Goal: Ask a question

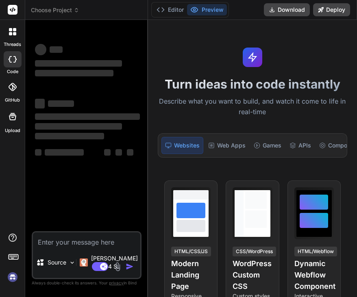
type textarea "x"
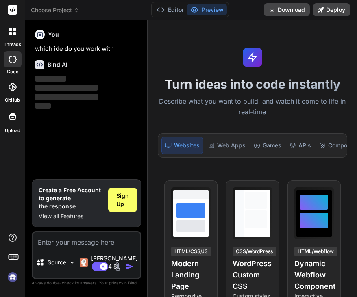
type textarea "w"
type textarea "x"
type textarea "wh"
type textarea "x"
type textarea "wha"
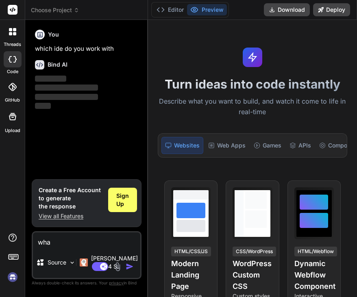
type textarea "x"
type textarea "what"
type textarea "x"
type textarea "whats"
type textarea "x"
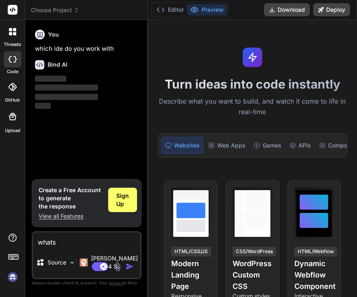
type textarea "whats"
type textarea "x"
drag, startPoint x: 69, startPoint y: 253, endPoint x: -6, endPoint y: 252, distance: 75.3
click at [0, 252] on html "threads code GitHub Upload Choose Project Created with Pixso. Bind AI Web Searc…" at bounding box center [178, 148] width 357 height 297
type textarea "c"
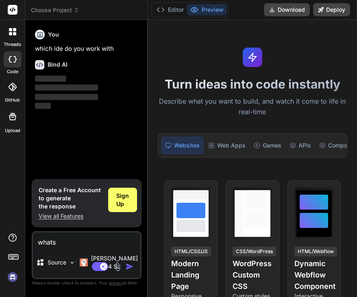
type textarea "x"
type textarea "ca"
type textarea "x"
type textarea "can"
type textarea "x"
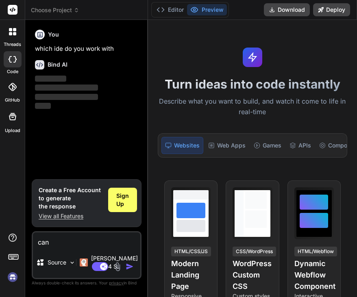
type textarea "can"
type textarea "x"
type textarea "can i"
type textarea "x"
type textarea "can i"
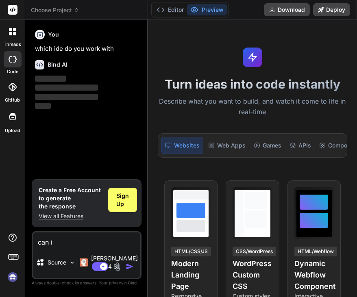
type textarea "x"
type textarea "can i i"
type textarea "x"
type textarea "can i it"
type textarea "x"
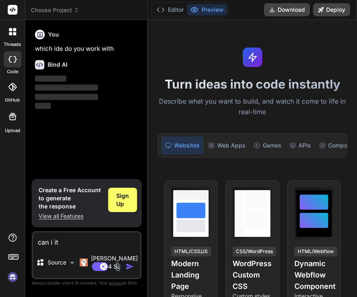
type textarea "can i i"
type textarea "x"
type textarea "can i in"
type textarea "x"
type textarea "can i int"
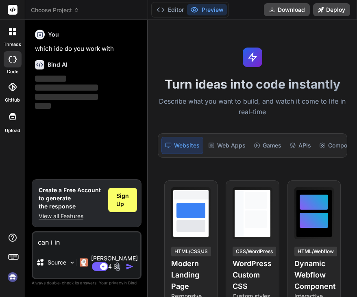
type textarea "x"
type textarea "can i inte"
type textarea "x"
type textarea "can i integ"
type textarea "x"
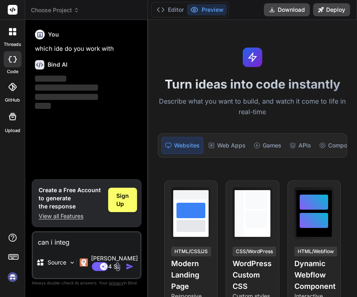
type textarea "can i integr"
type textarea "x"
type textarea "can i integra"
type textarea "x"
type textarea "can i integrat"
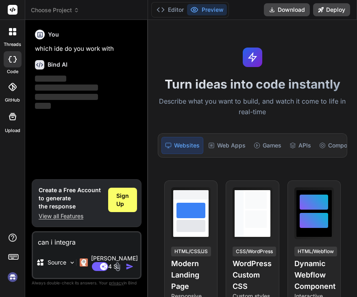
type textarea "x"
type textarea "can i integrate"
type textarea "x"
type textarea "can i integrate"
type textarea "x"
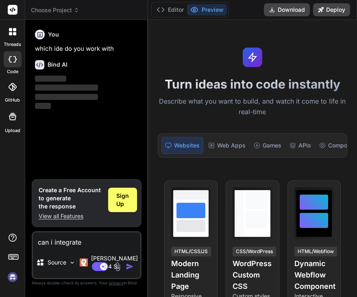
type textarea "can i integrate y"
type textarea "x"
type textarea "can i integrate yo"
type textarea "x"
type textarea "can i integrate you"
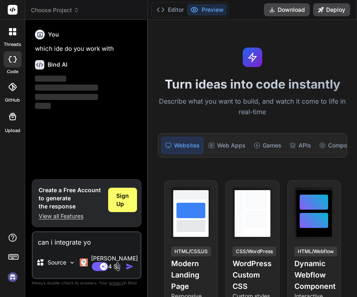
type textarea "x"
type textarea "can i integrate your"
type textarea "x"
type textarea "can i integrate your"
type textarea "x"
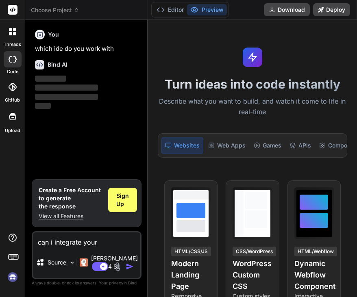
type textarea "can i integrate your a"
type textarea "x"
type textarea "can i integrate your ap"
type textarea "x"
type textarea "can i integrate your app"
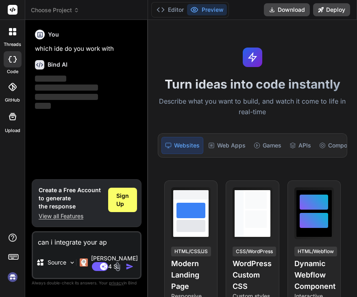
type textarea "x"
type textarea "can i integrate your app"
type textarea "x"
type textarea "can i integrate your app w"
type textarea "x"
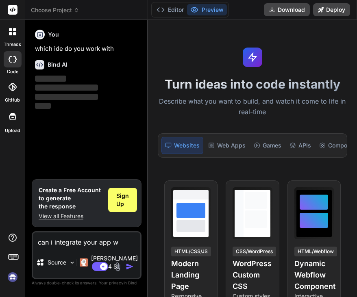
type textarea "can i integrate your app wi"
type textarea "x"
type textarea "can i integrate your app wit"
type textarea "x"
type textarea "can i integrate your app with"
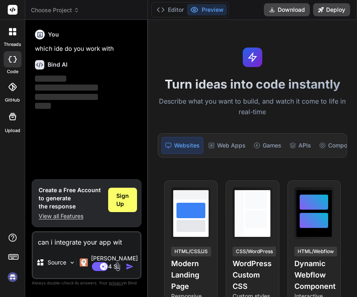
type textarea "x"
type textarea "can i integrate your app with"
type textarea "x"
type textarea "can i integrate your app with v"
type textarea "x"
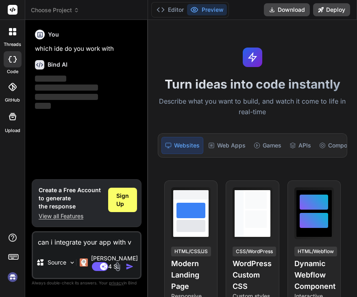
type textarea "can i integrate your app with vs"
type textarea "x"
type textarea "can i integrate your app with vs"
type textarea "x"
type textarea "can i integrate your app with vs c"
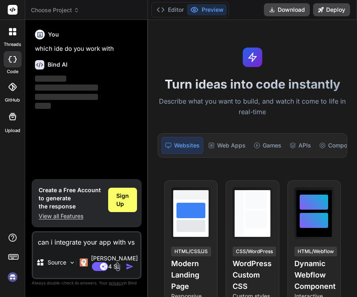
type textarea "x"
type textarea "can i integrate your app with vs co"
type textarea "x"
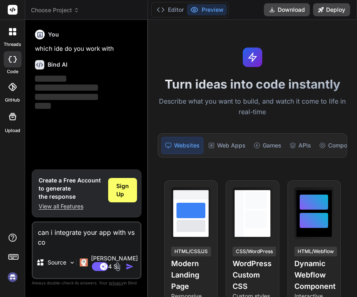
type textarea "can i integrate your app with vs cod"
type textarea "x"
type textarea "can i integrate your app with vs code"
type textarea "x"
type textarea "can i integrate your app with vs code"
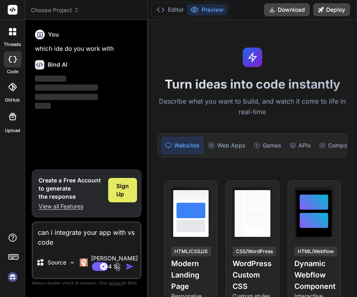
click at [127, 199] on span "Sign Up" at bounding box center [122, 190] width 13 height 16
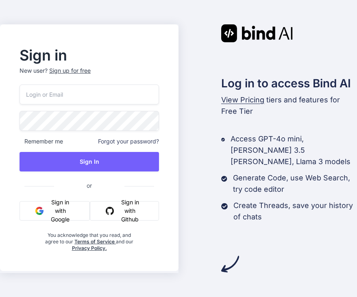
click at [63, 95] on input "email" at bounding box center [90, 95] width 140 height 20
click at [49, 215] on button "Sign in with Google" at bounding box center [55, 211] width 70 height 20
